Goal: Task Accomplishment & Management: Use online tool/utility

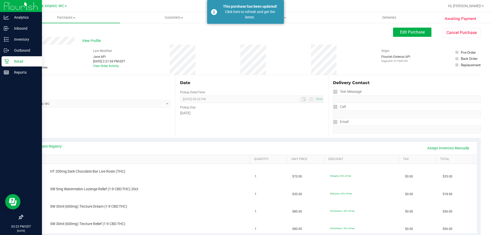
click at [12, 66] on div "Retail" at bounding box center [22, 61] width 40 height 10
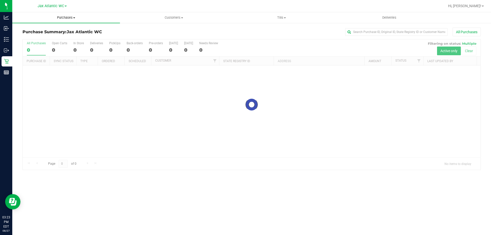
click at [66, 17] on span "Purchases" at bounding box center [66, 17] width 108 height 5
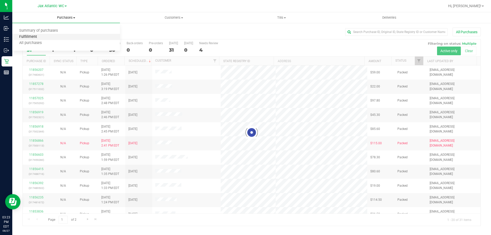
click at [31, 39] on span "Fulfillment" at bounding box center [28, 37] width 32 height 4
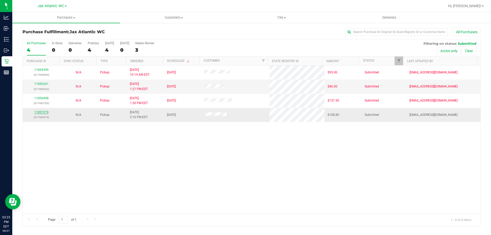
click at [41, 111] on link "11857279" at bounding box center [41, 112] width 14 height 4
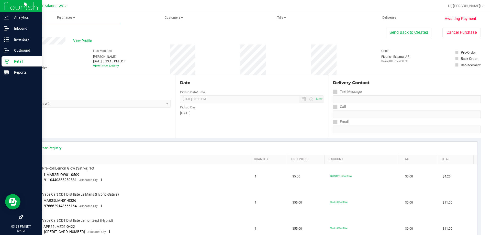
click at [8, 62] on icon at bounding box center [6, 61] width 5 height 5
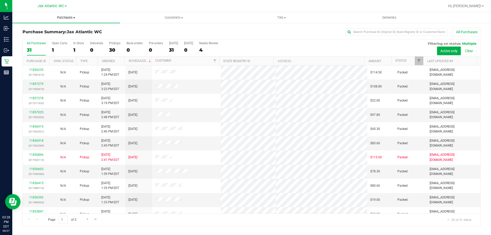
click at [74, 17] on span at bounding box center [74, 17] width 2 height 1
click at [27, 37] on span "Fulfillment" at bounding box center [28, 37] width 32 height 4
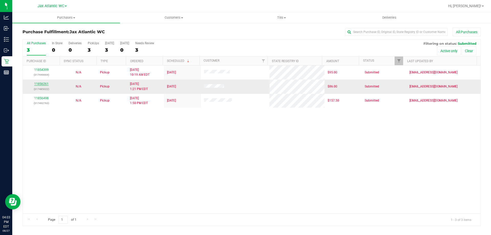
click at [37, 83] on link "11856261" at bounding box center [41, 84] width 14 height 4
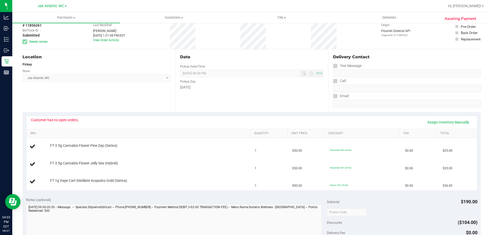
scroll to position [26, 0]
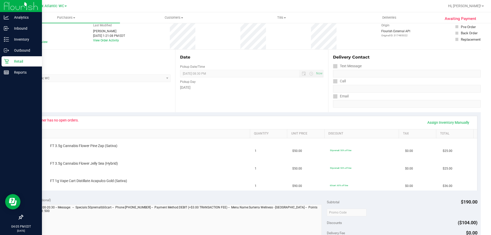
click at [6, 63] on icon at bounding box center [6, 61] width 5 height 5
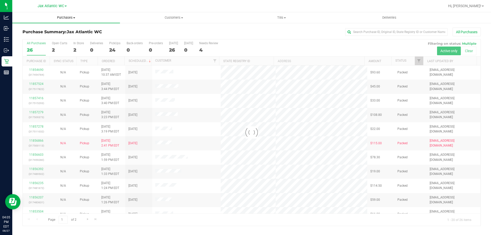
click at [65, 19] on span "Purchases" at bounding box center [66, 17] width 108 height 5
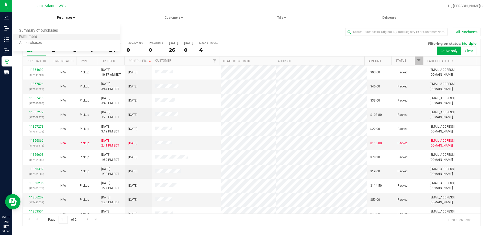
click at [46, 37] on li "Fulfillment" at bounding box center [66, 37] width 108 height 6
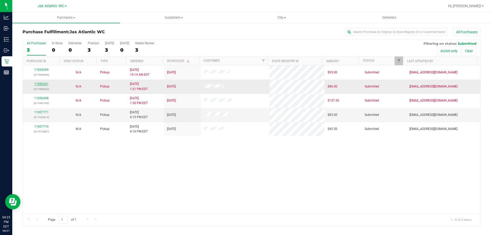
click at [43, 84] on link "11856261" at bounding box center [41, 84] width 14 height 4
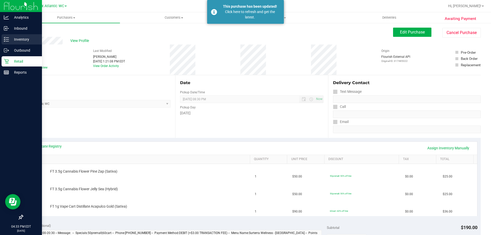
click at [10, 39] on p "Inventory" at bounding box center [24, 39] width 31 height 6
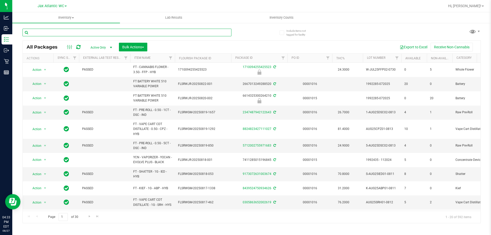
click at [74, 32] on input "text" at bounding box center [127, 33] width 209 height 8
type input "live rosin"
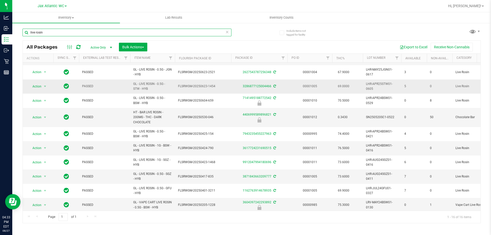
scroll to position [88, 0]
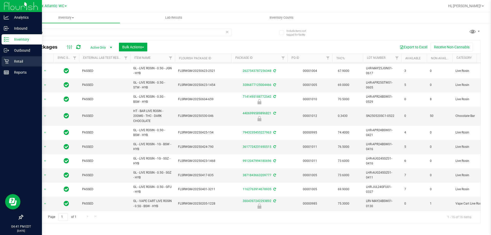
click at [12, 58] on p "Retail" at bounding box center [24, 61] width 31 height 6
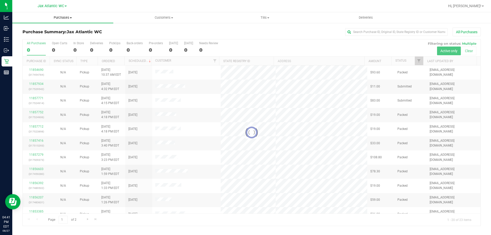
click at [63, 17] on span "Purchases" at bounding box center [62, 17] width 101 height 5
click at [39, 37] on span "Fulfillment" at bounding box center [28, 37] width 32 height 4
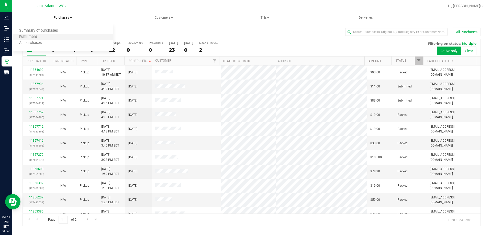
click at [70, 38] on li "Fulfillment" at bounding box center [62, 37] width 101 height 6
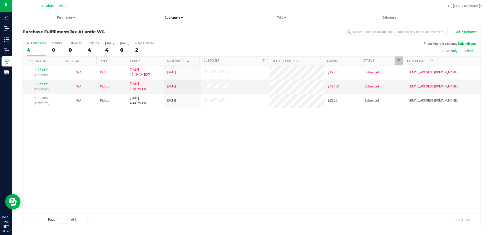
click at [172, 18] on span "Customers" at bounding box center [173, 17] width 107 height 5
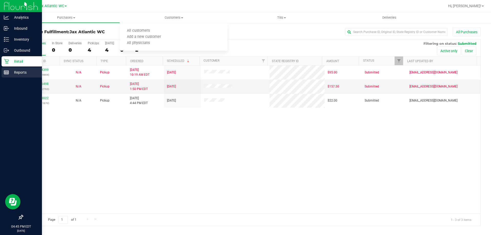
click at [7, 73] on line at bounding box center [6, 73] width 5 height 0
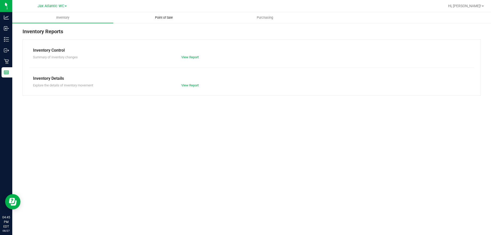
click at [163, 18] on span "Point of Sale" at bounding box center [164, 17] width 32 height 5
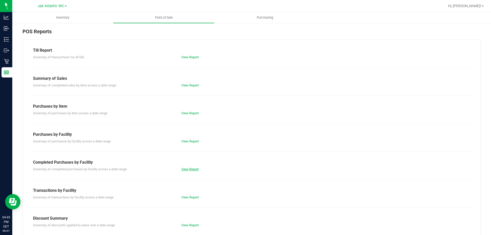
click at [184, 169] on link "View Report" at bounding box center [189, 169] width 17 height 4
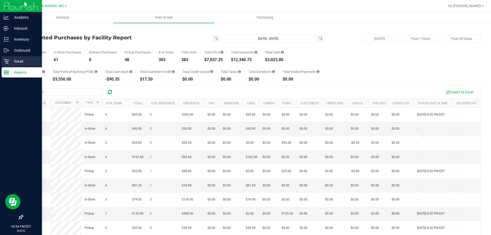
click at [12, 62] on p "Retail" at bounding box center [24, 61] width 31 height 6
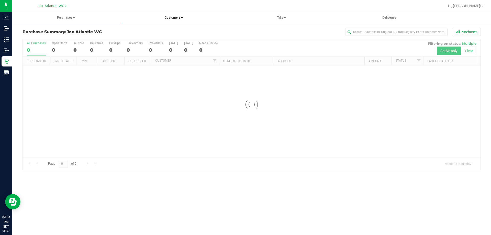
click at [171, 19] on span "Customers" at bounding box center [173, 17] width 107 height 5
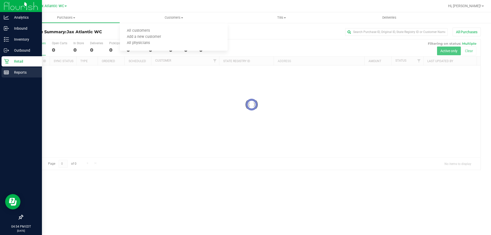
click at [12, 74] on p "Reports" at bounding box center [24, 72] width 31 height 6
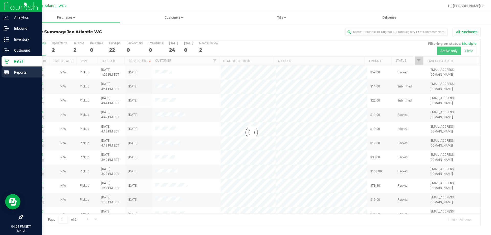
click at [9, 73] on rect at bounding box center [6, 73] width 5 height 4
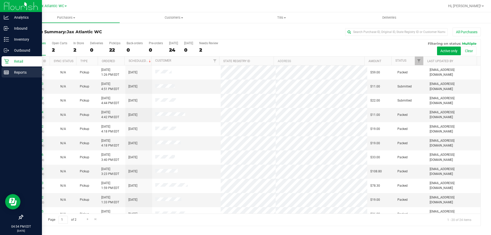
click at [8, 74] on icon at bounding box center [6, 72] width 5 height 5
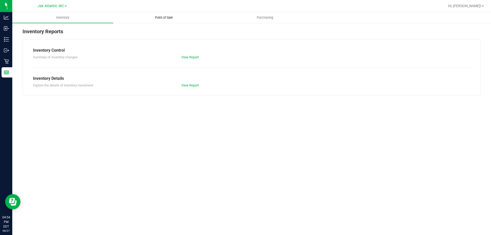
click at [164, 16] on span "Point of Sale" at bounding box center [164, 17] width 32 height 5
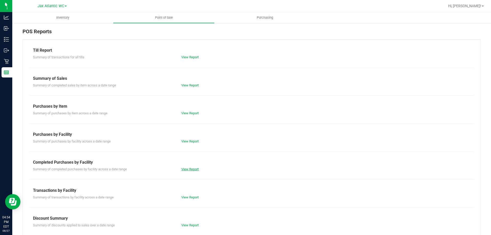
click at [186, 170] on link "View Report" at bounding box center [189, 169] width 17 height 4
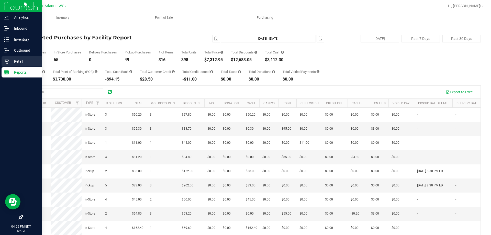
click at [8, 62] on icon at bounding box center [6, 61] width 5 height 5
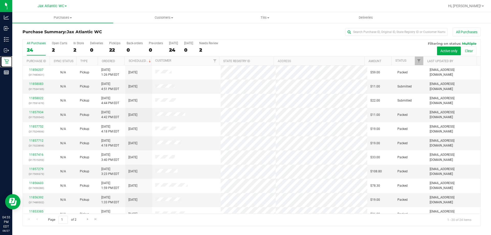
scroll to position [135, 0]
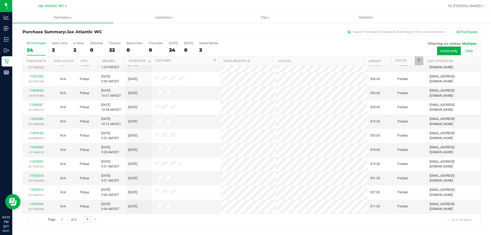
click at [86, 219] on span "Go to the next page" at bounding box center [88, 219] width 4 height 4
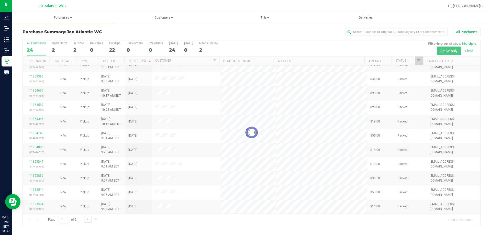
scroll to position [0, 0]
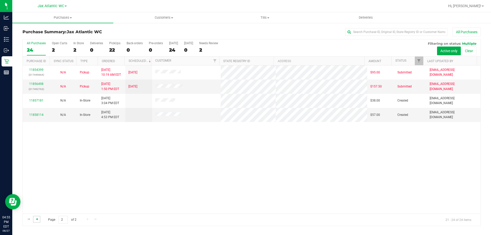
click at [38, 220] on span "Go to the previous page" at bounding box center [37, 219] width 4 height 4
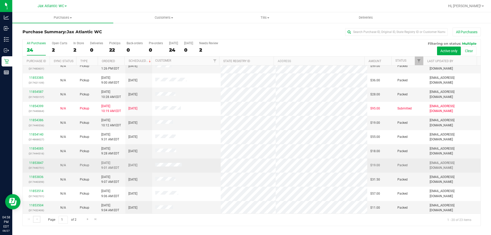
scroll to position [135, 0]
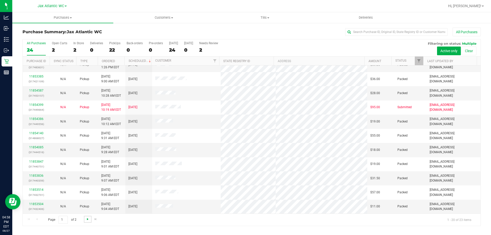
click at [88, 220] on span "Go to the next page" at bounding box center [88, 219] width 4 height 4
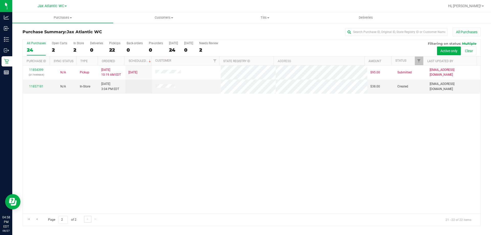
scroll to position [0, 0]
click at [37, 219] on span "Go to the previous page" at bounding box center [37, 219] width 4 height 4
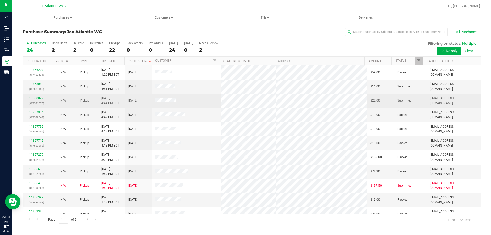
click at [38, 97] on link "11858022" at bounding box center [36, 98] width 14 height 4
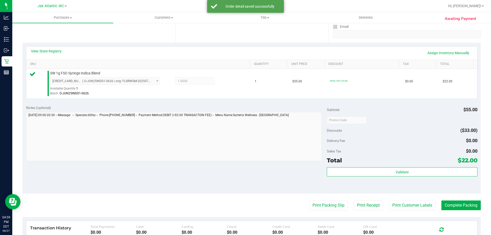
scroll to position [102, 0]
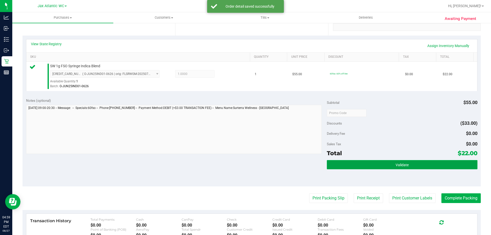
click at [347, 166] on button "Validate" at bounding box center [402, 164] width 150 height 9
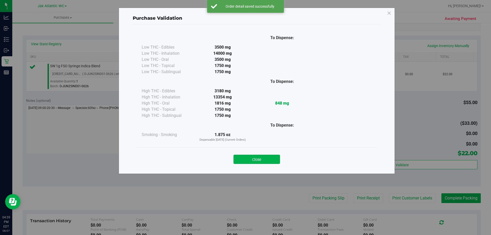
click at [243, 154] on div "Close" at bounding box center [256, 157] width 233 height 13
click at [249, 159] on button "Close" at bounding box center [256, 159] width 47 height 9
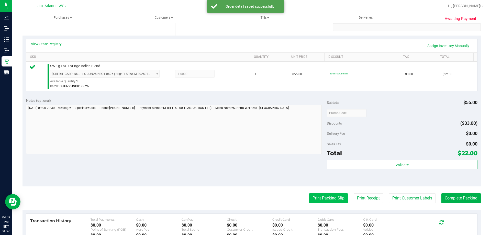
click at [309, 195] on button "Print Packing Slip" at bounding box center [328, 198] width 39 height 10
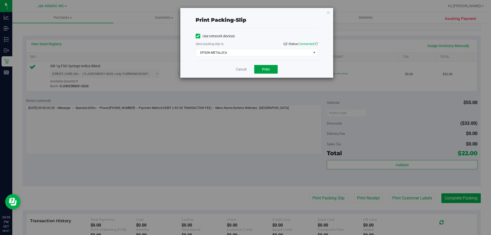
click at [260, 65] on button "Print" at bounding box center [266, 69] width 24 height 9
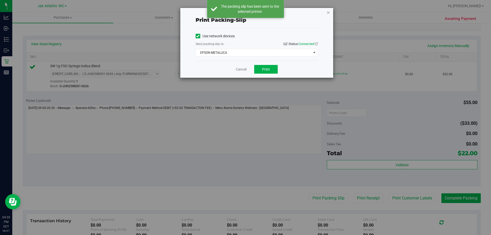
click at [328, 13] on icon "button" at bounding box center [329, 12] width 4 height 6
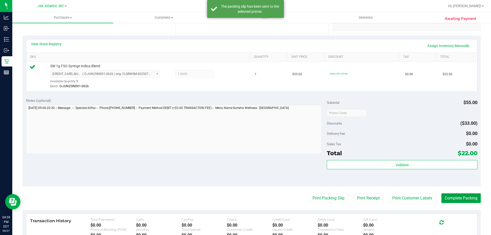
click at [447, 197] on button "Complete Packing" at bounding box center [460, 198] width 39 height 10
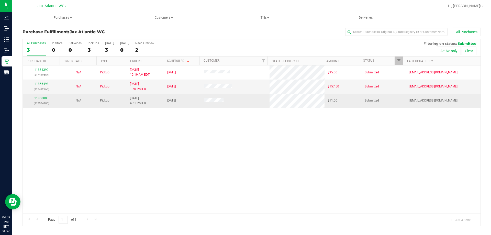
click at [45, 97] on link "11858083" at bounding box center [41, 98] width 14 height 4
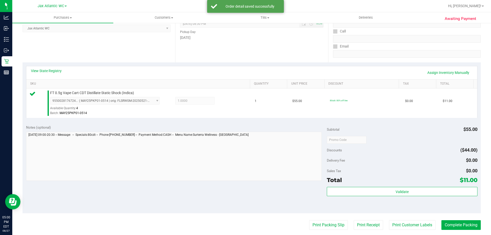
scroll to position [128, 0]
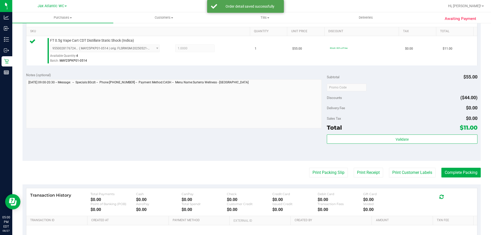
click at [361, 144] on div "Validate" at bounding box center [402, 146] width 150 height 23
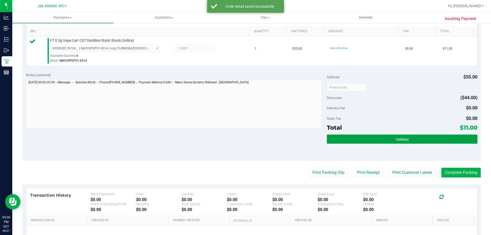
click at [360, 142] on button "Validate" at bounding box center [402, 139] width 150 height 9
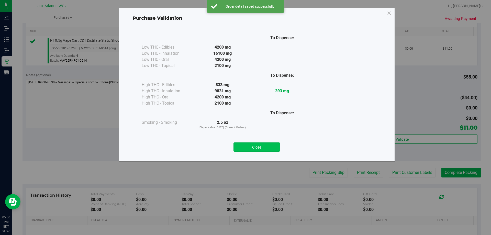
click at [247, 148] on button "Close" at bounding box center [256, 146] width 47 height 9
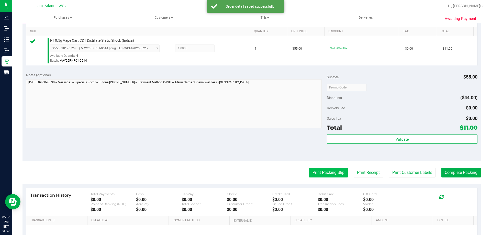
click at [309, 171] on button "Print Packing Slip" at bounding box center [328, 173] width 39 height 10
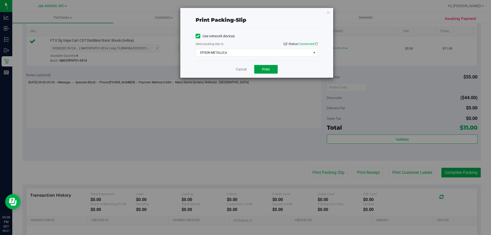
click at [263, 71] on button "Print" at bounding box center [266, 69] width 24 height 9
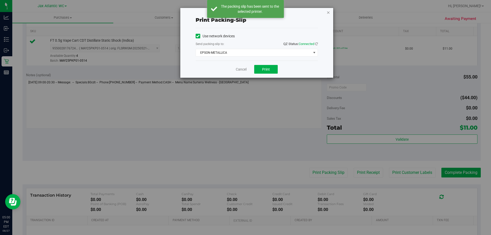
click at [328, 12] on icon "button" at bounding box center [329, 12] width 4 height 6
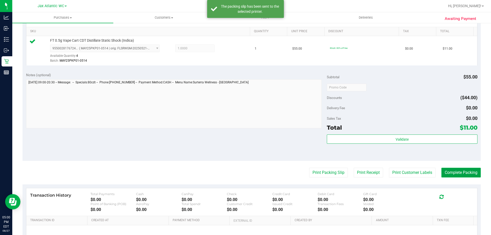
click at [453, 170] on button "Complete Packing" at bounding box center [460, 173] width 39 height 10
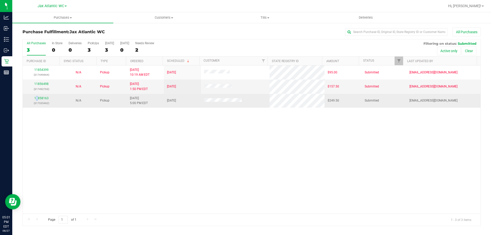
click at [37, 100] on div "11858163 (317535462)" at bounding box center [41, 101] width 31 height 10
click at [37, 99] on link "11858163" at bounding box center [41, 98] width 14 height 4
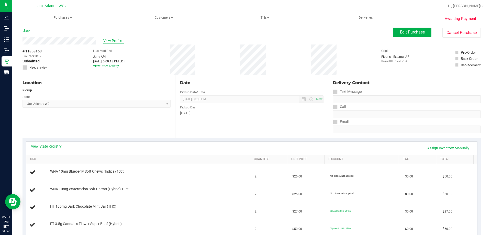
click at [105, 40] on span "View Profile" at bounding box center [113, 40] width 20 height 5
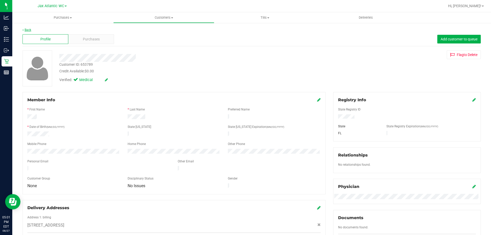
click at [25, 29] on link "Back" at bounding box center [27, 30] width 9 height 4
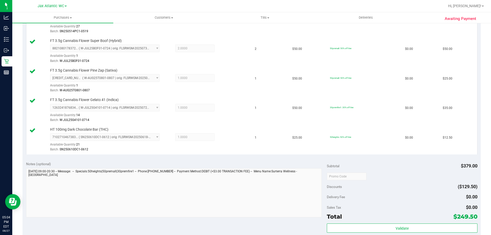
scroll to position [281, 0]
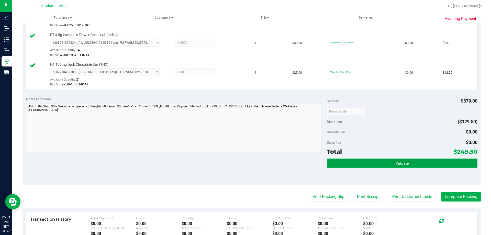
click at [376, 164] on button "Validate" at bounding box center [402, 163] width 150 height 9
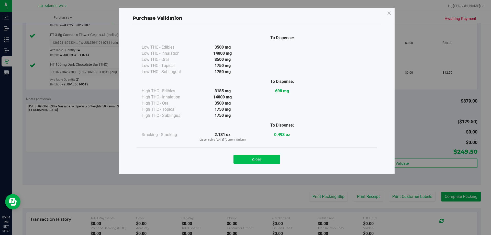
click at [257, 160] on button "Close" at bounding box center [256, 159] width 47 height 9
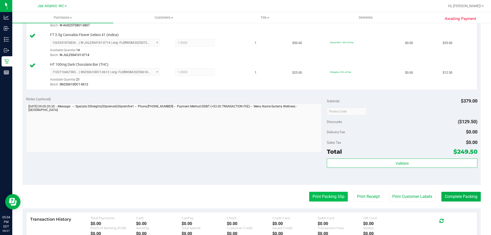
click at [322, 193] on button "Print Packing Slip" at bounding box center [328, 197] width 39 height 10
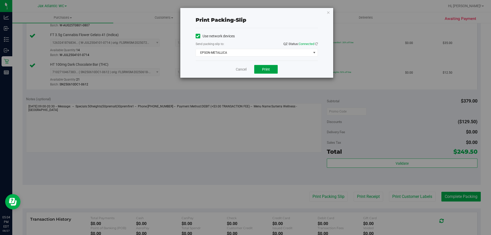
click at [266, 68] on span "Print" at bounding box center [266, 69] width 8 height 4
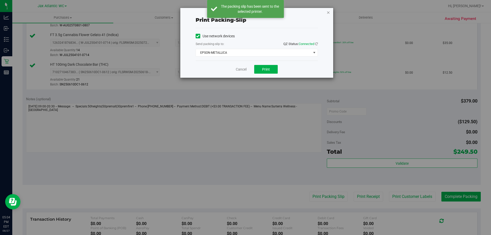
click at [327, 12] on icon "button" at bounding box center [329, 12] width 4 height 6
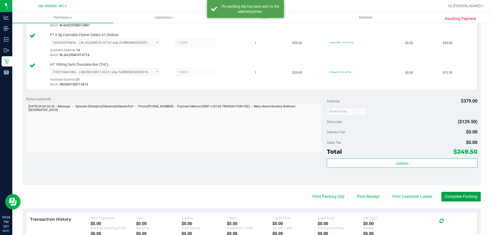
click at [450, 196] on button "Complete Packing" at bounding box center [460, 197] width 39 height 10
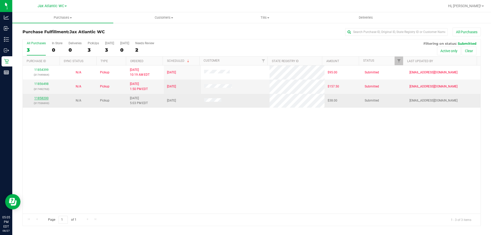
click at [46, 98] on link "11858200" at bounding box center [41, 98] width 14 height 4
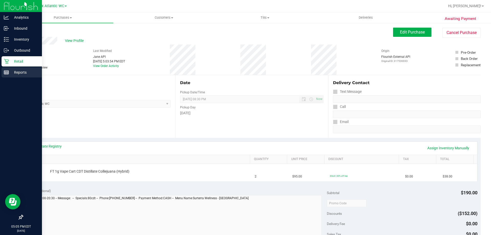
click at [7, 75] on icon at bounding box center [6, 72] width 5 height 5
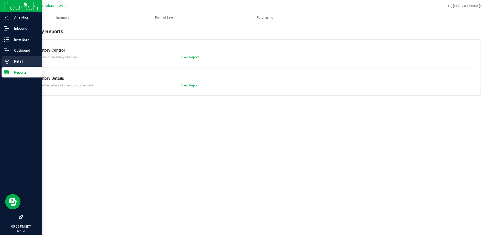
click at [7, 62] on icon at bounding box center [6, 61] width 5 height 5
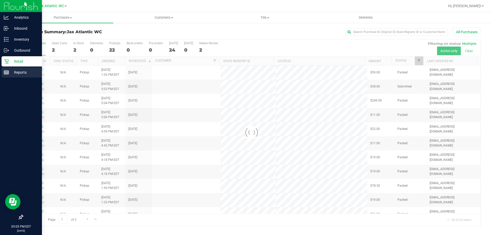
click at [4, 74] on icon at bounding box center [6, 72] width 5 height 5
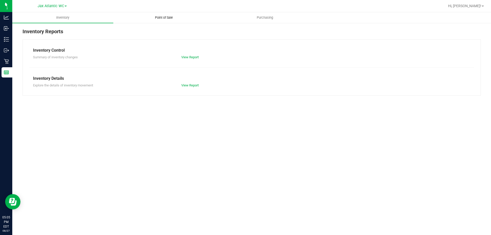
click at [158, 17] on span "Point of Sale" at bounding box center [164, 17] width 32 height 5
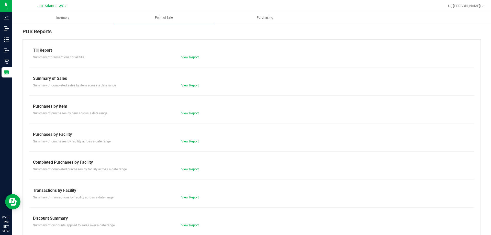
drag, startPoint x: 181, startPoint y: 172, endPoint x: 186, endPoint y: 171, distance: 5.6
click at [181, 172] on div "Till Report Summary of transactions for all tills View Report Summary of Sales …" at bounding box center [252, 151] width 458 height 224
click at [190, 171] on link "View Report" at bounding box center [189, 169] width 17 height 4
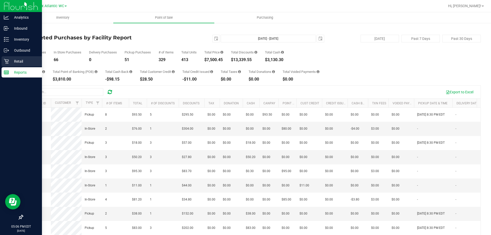
click at [10, 60] on p "Retail" at bounding box center [24, 61] width 31 height 6
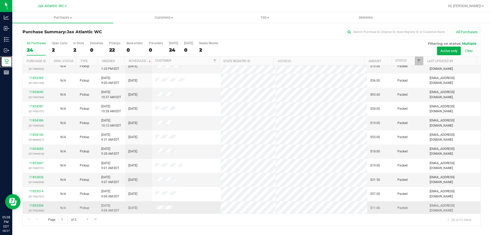
scroll to position [135, 0]
click at [86, 219] on span "Go to the next page" at bounding box center [88, 219] width 4 height 4
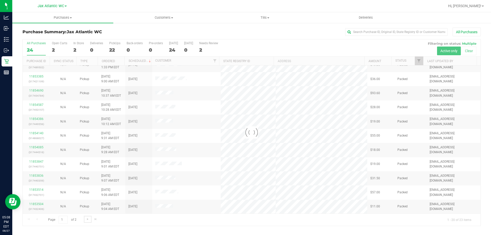
scroll to position [0, 0]
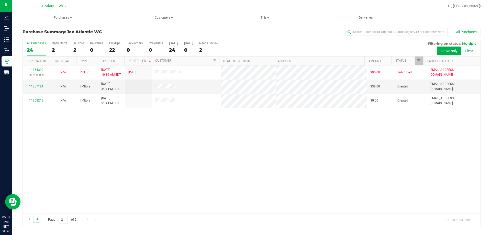
click at [38, 219] on span "Go to the previous page" at bounding box center [37, 219] width 4 height 4
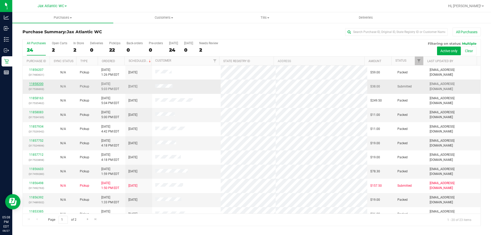
click at [39, 83] on link "11858200" at bounding box center [36, 84] width 14 height 4
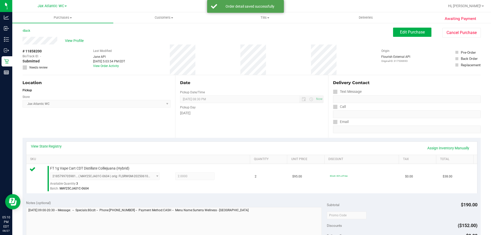
scroll to position [128, 0]
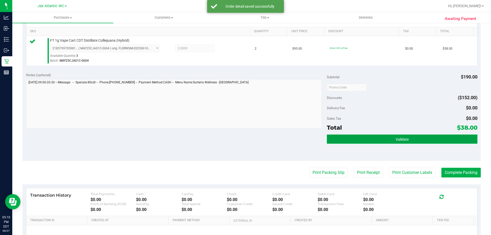
click at [331, 137] on button "Validate" at bounding box center [402, 139] width 150 height 9
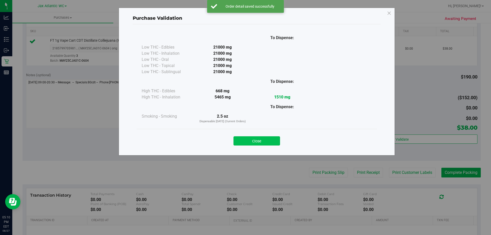
click at [261, 143] on button "Close" at bounding box center [256, 140] width 47 height 9
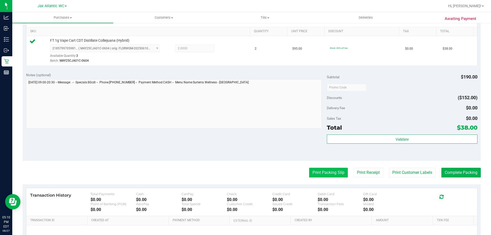
click at [323, 172] on button "Print Packing Slip" at bounding box center [328, 173] width 39 height 10
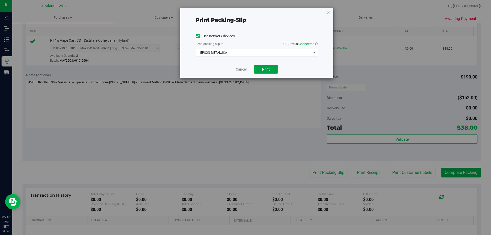
click at [263, 68] on span "Print" at bounding box center [266, 69] width 8 height 4
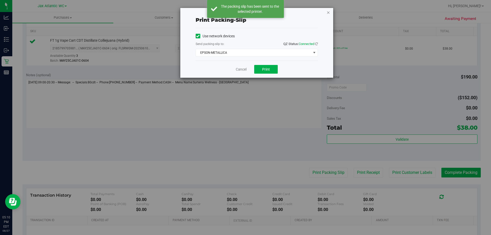
click at [329, 12] on icon "button" at bounding box center [329, 12] width 4 height 6
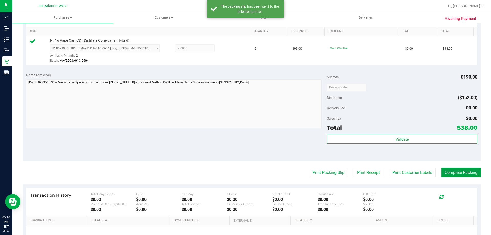
click at [445, 173] on button "Complete Packing" at bounding box center [460, 173] width 39 height 10
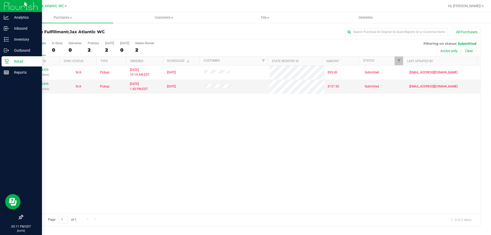
click at [8, 61] on icon at bounding box center [6, 61] width 5 height 5
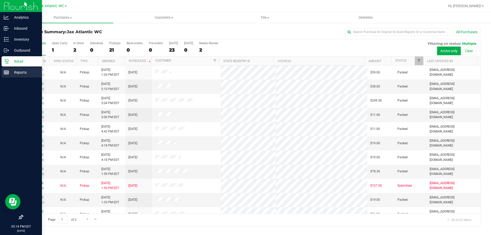
click at [10, 73] on p "Reports" at bounding box center [24, 72] width 31 height 6
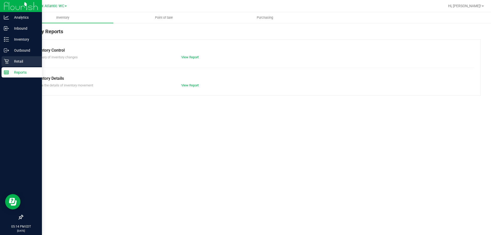
click at [6, 60] on icon at bounding box center [6, 61] width 5 height 5
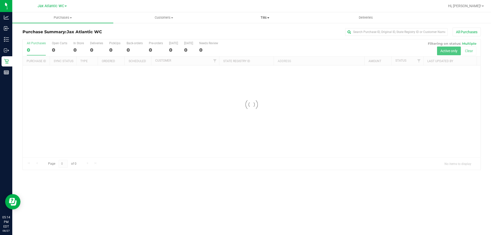
click at [262, 18] on span "Tills" at bounding box center [265, 17] width 101 height 5
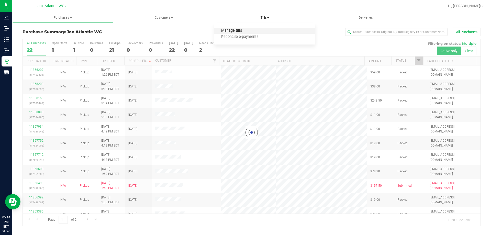
click at [241, 30] on span "Manage tills" at bounding box center [231, 31] width 35 height 4
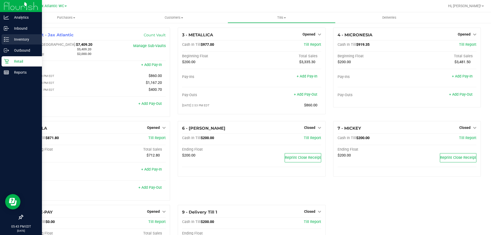
click at [4, 42] on div "Inventory" at bounding box center [22, 39] width 40 height 10
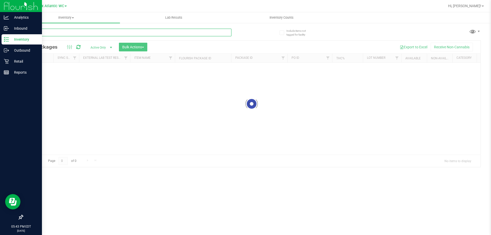
click at [79, 33] on input "text" at bounding box center [127, 33] width 209 height 8
click at [79, 33] on div "Inventory All packages All inventory Waste log Create inventory Lab Results Inv…" at bounding box center [251, 123] width 479 height 223
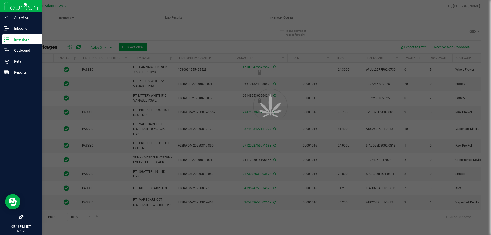
type input "[DATE]"
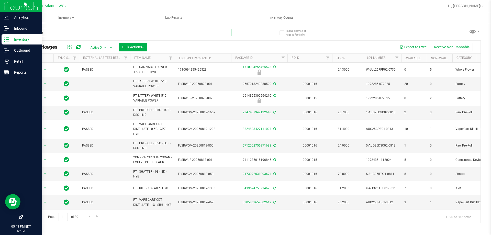
type input "hot mess"
